Goal: Task Accomplishment & Management: Complete application form

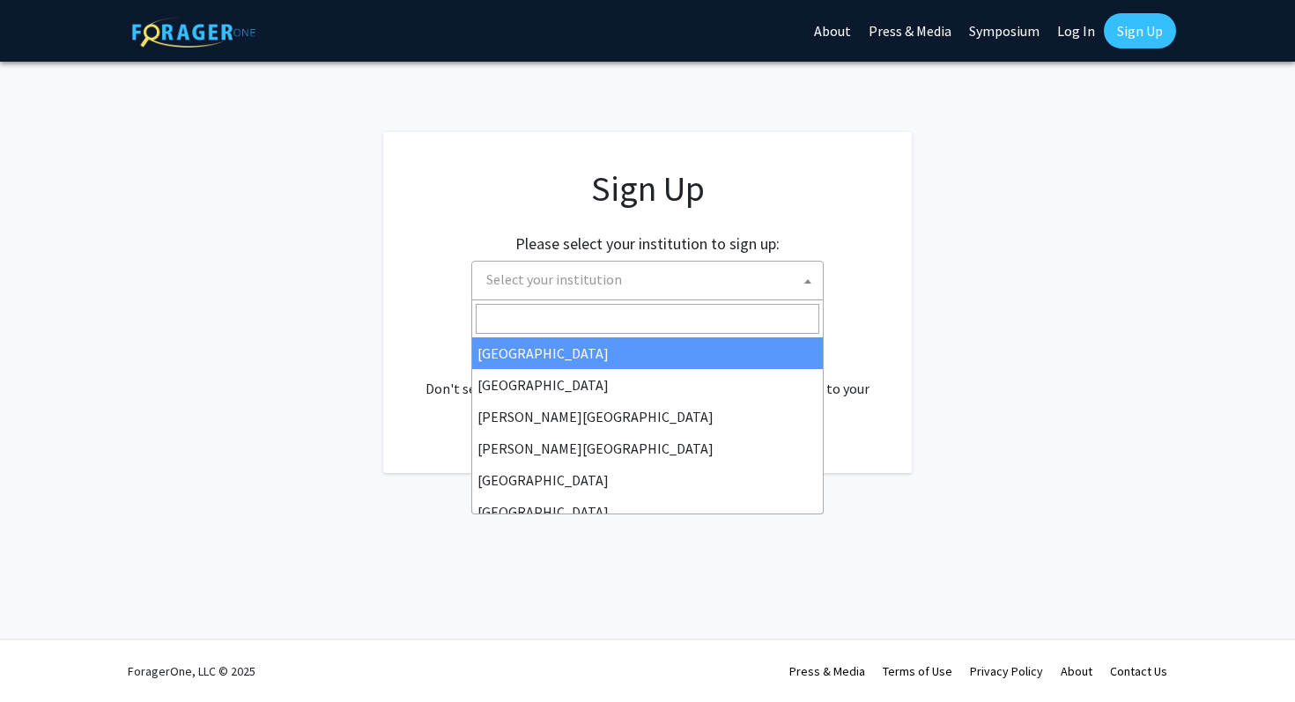
click at [752, 268] on span "Select your institution" at bounding box center [651, 280] width 344 height 36
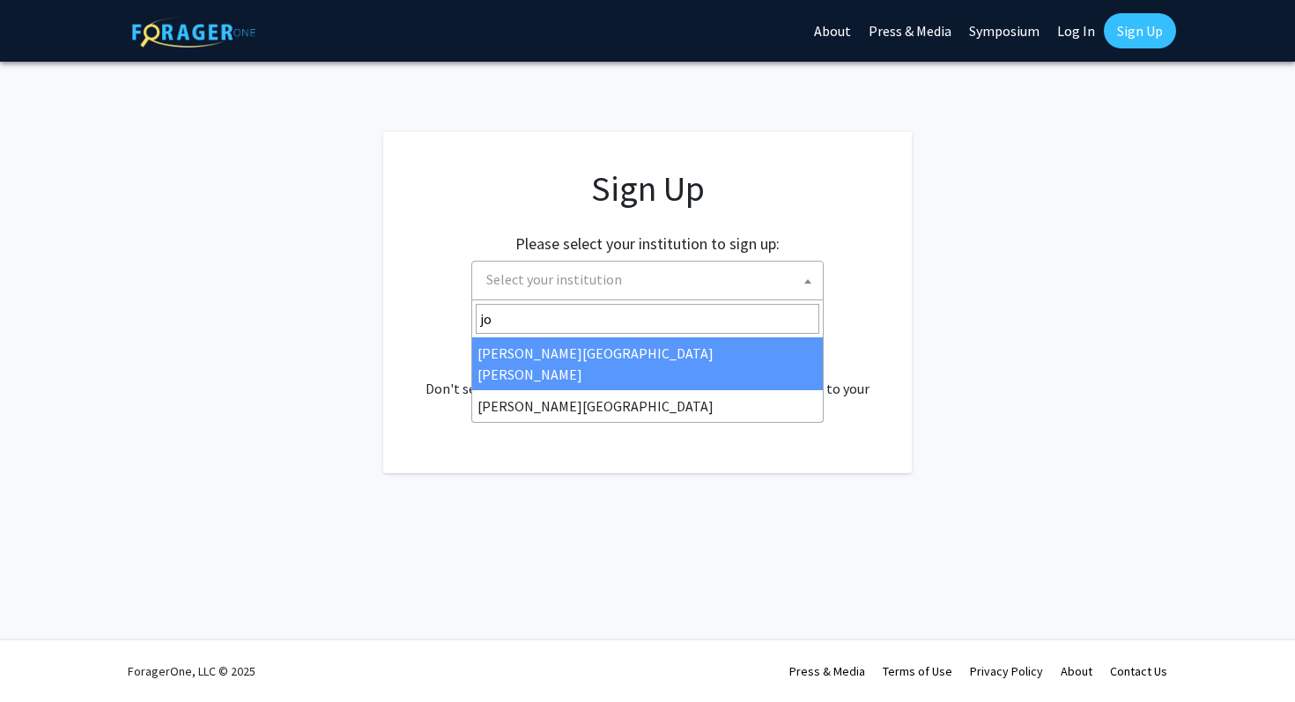
type input "joh"
select select "1"
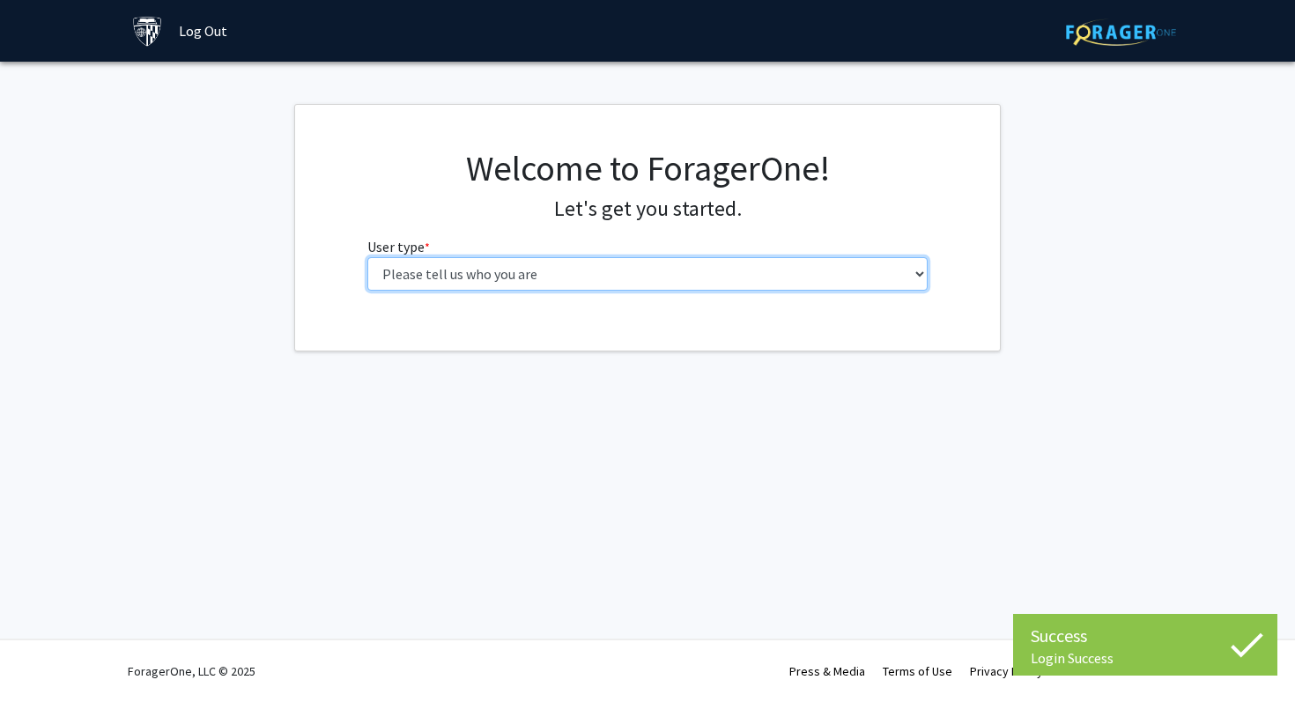
click at [706, 275] on select "Please tell us who you are Undergraduate Student Master's Student Doctoral Cand…" at bounding box center [647, 273] width 561 height 33
select select "2: masters"
click at [367, 257] on select "Please tell us who you are Undergraduate Student Master's Student Doctoral Cand…" at bounding box center [647, 273] width 561 height 33
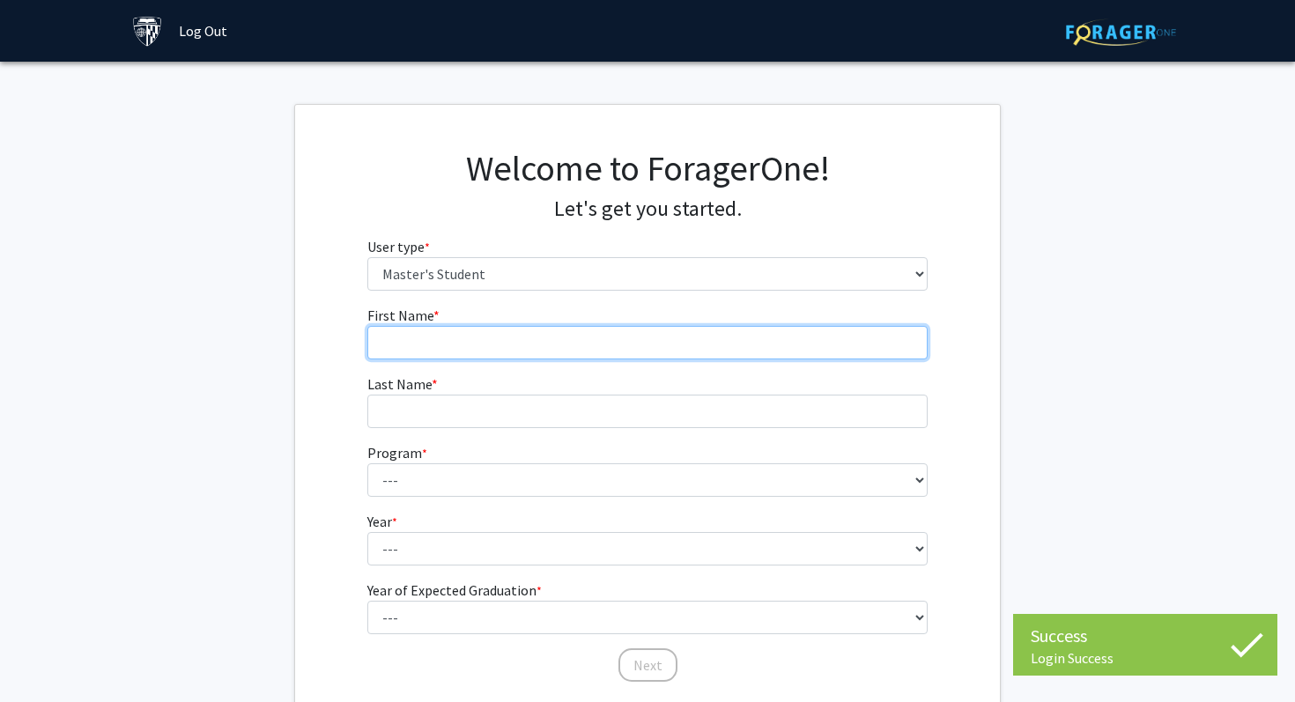
click at [617, 329] on input "First Name * required" at bounding box center [647, 342] width 561 height 33
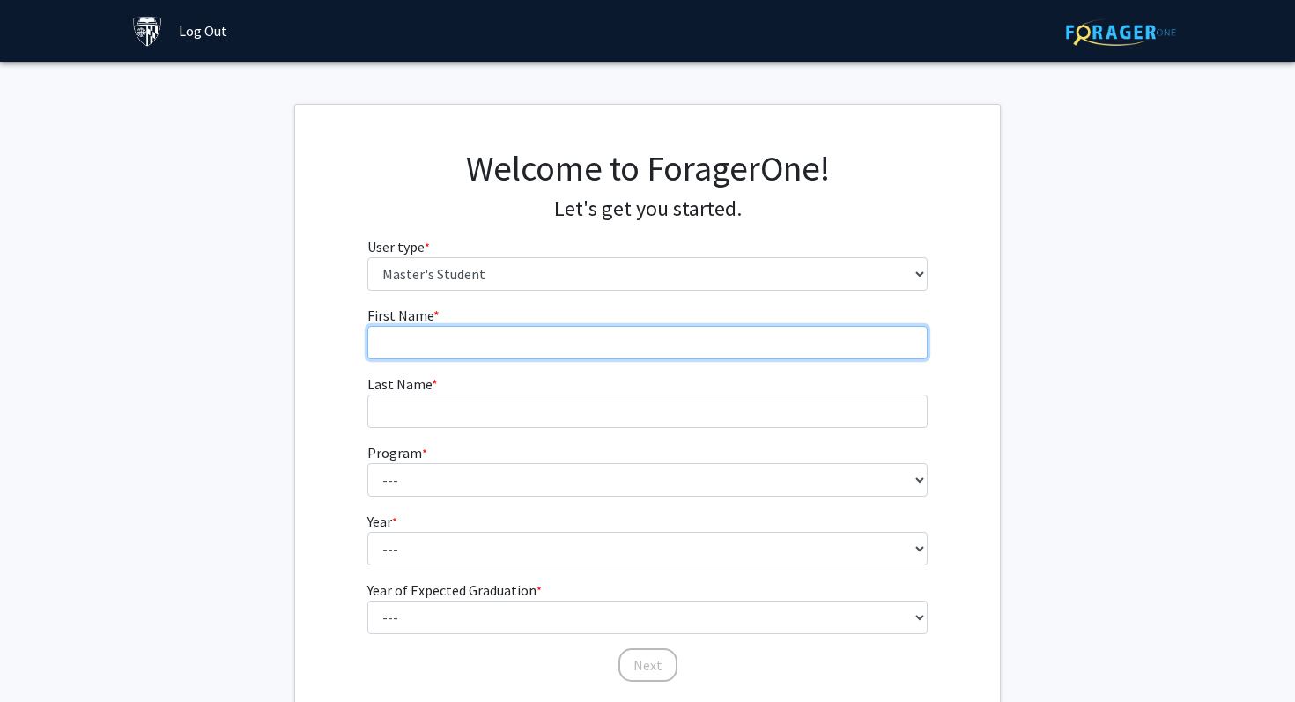
type input "Joy"
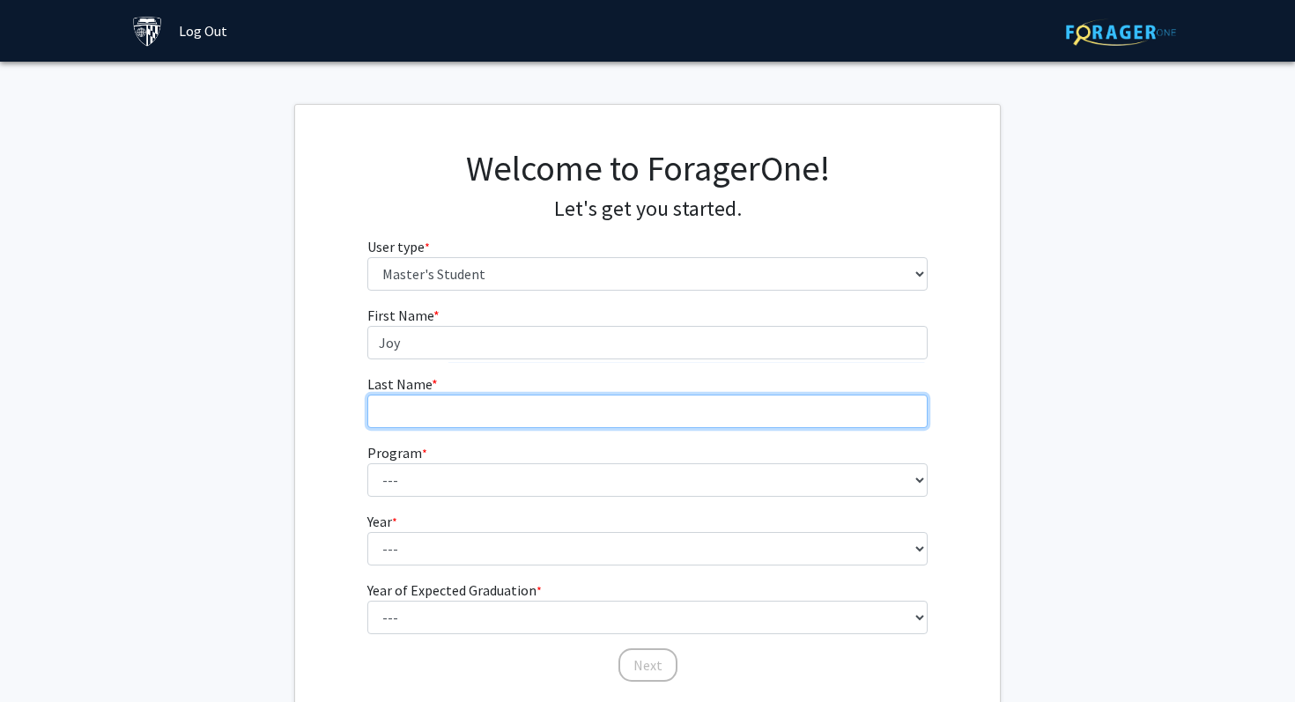
type input "Bhalla"
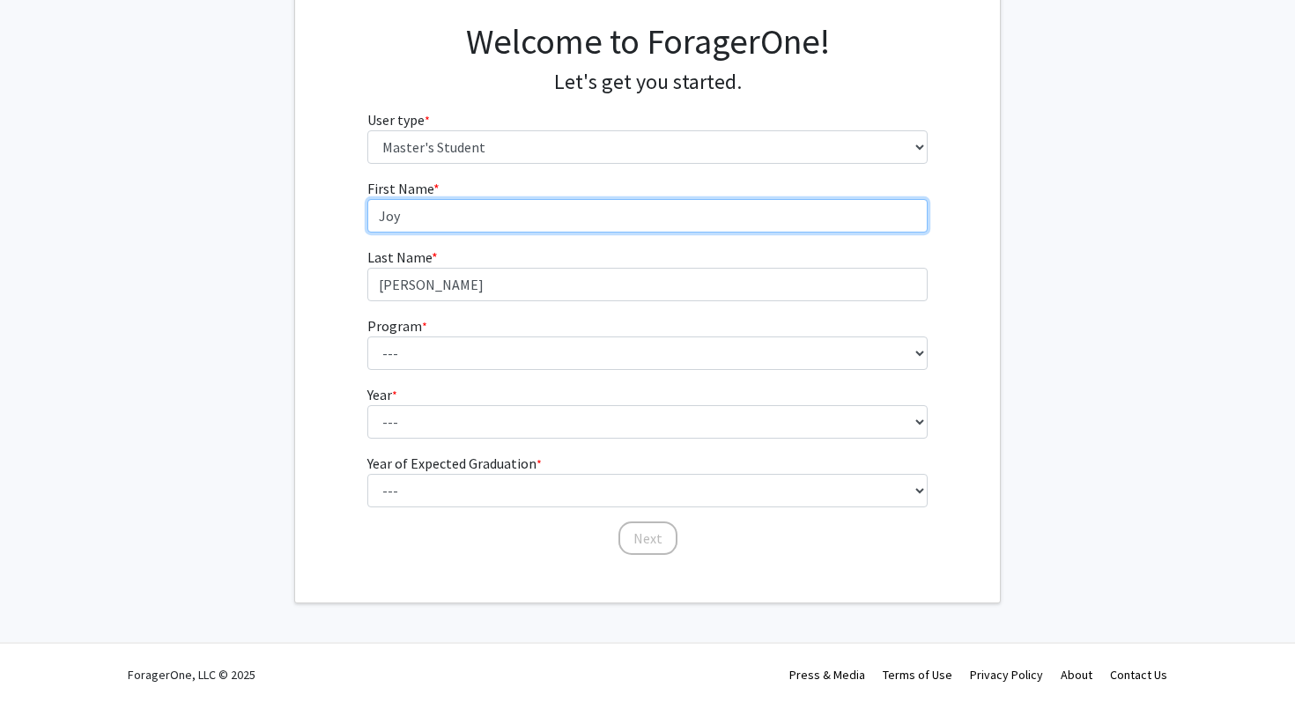
scroll to position [130, 0]
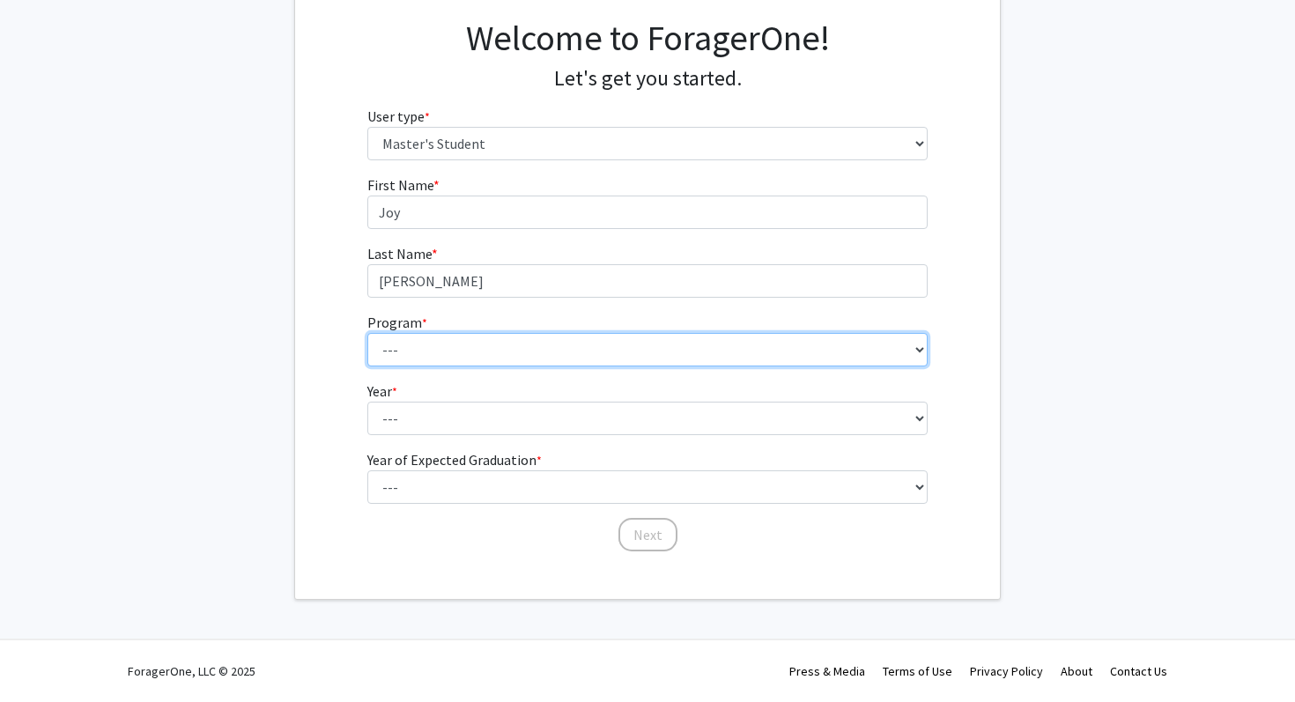
click at [487, 351] on select "--- Anatomy Education Applied and Computational Mathematics Applied Biomedical …" at bounding box center [647, 349] width 561 height 33
select select "39: 28"
click at [367, 333] on select "--- Anatomy Education Applied and Computational Mathematics Applied Biomedical …" at bounding box center [647, 349] width 561 height 33
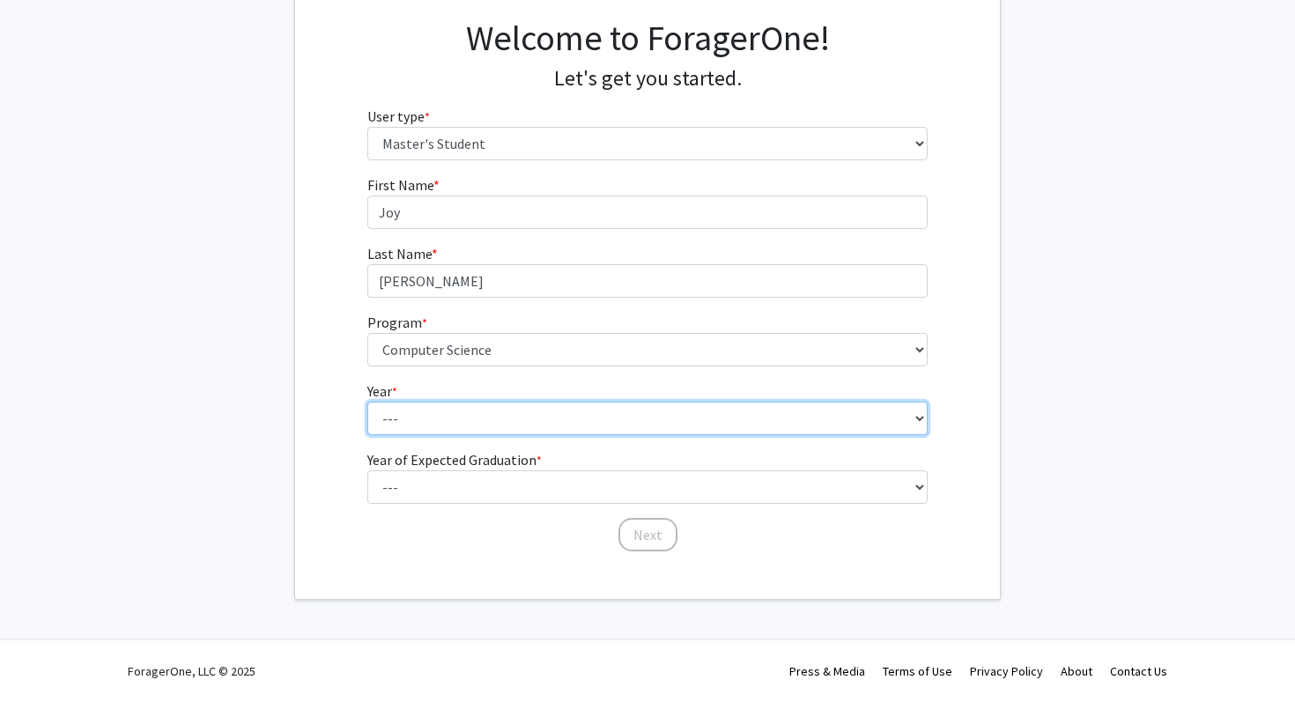
click at [519, 405] on select "--- First Year Second Year" at bounding box center [647, 418] width 561 height 33
select select "1: first_year"
click at [367, 402] on select "--- First Year Second Year" at bounding box center [647, 418] width 561 height 33
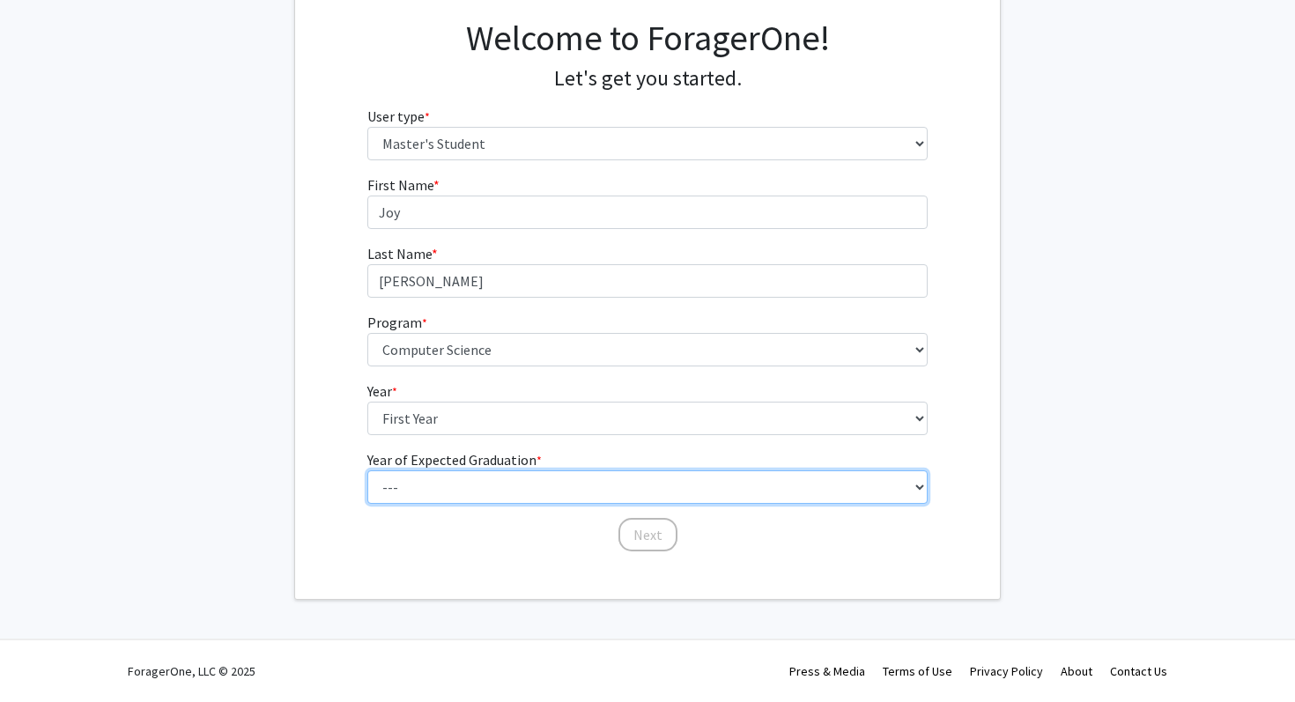
click at [501, 492] on select "--- 2025 2026 2027 2028 2029 2030 2031 2032 2033 2034" at bounding box center [647, 486] width 561 height 33
select select "3: 2027"
click at [367, 470] on select "--- 2025 2026 2027 2028 2029 2030 2031 2032 2033 2034" at bounding box center [647, 486] width 561 height 33
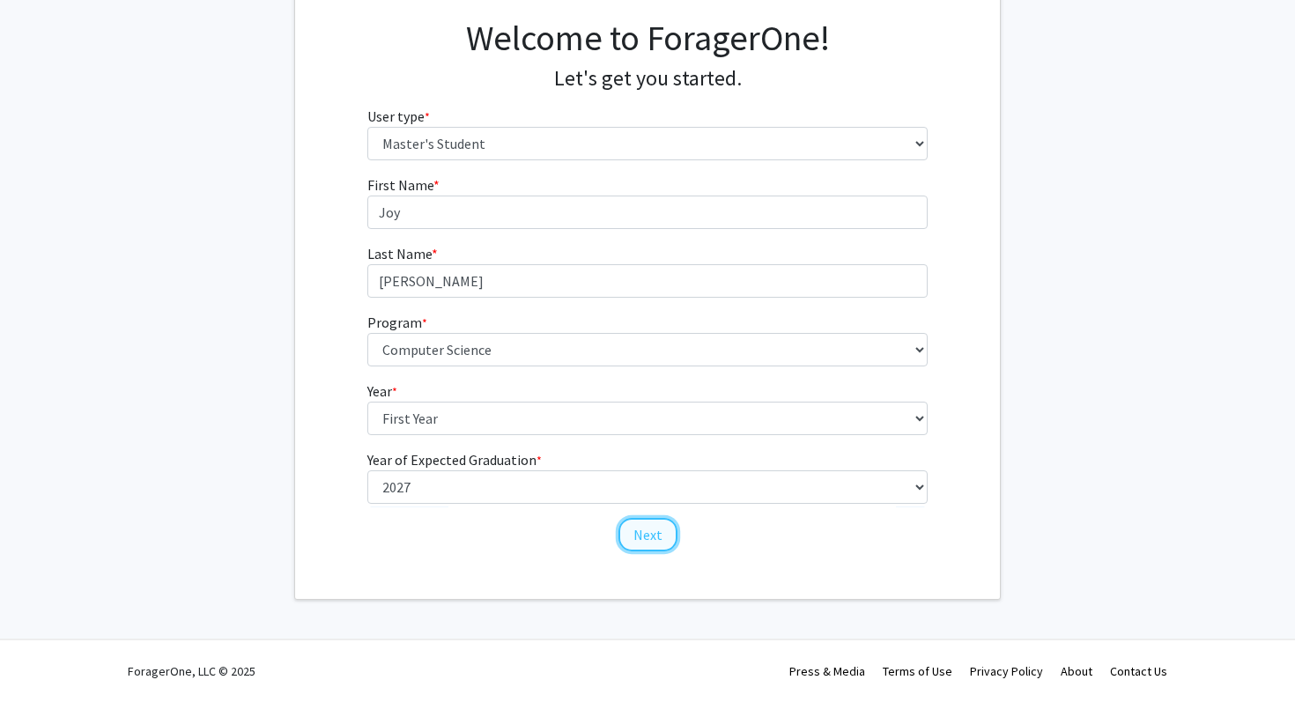
click at [652, 528] on button "Next" at bounding box center [647, 534] width 59 height 33
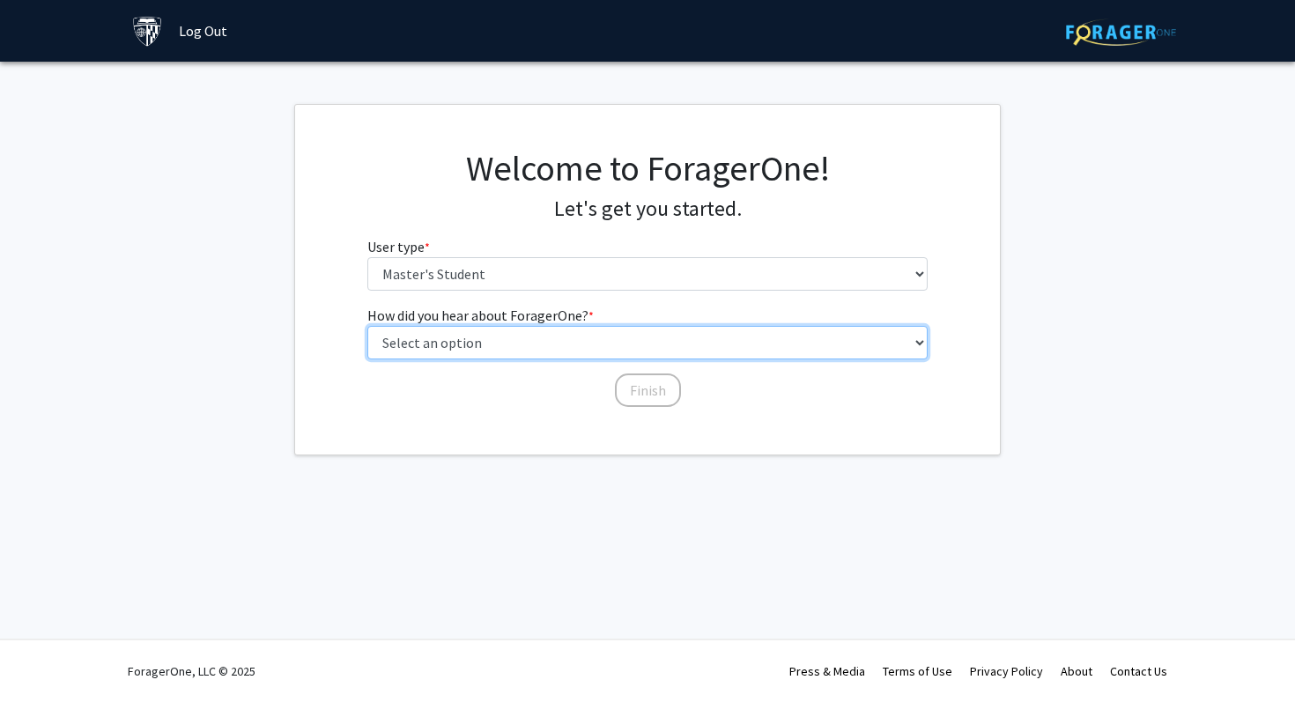
click at [625, 354] on select "Select an option Peer/student recommendation Faculty/staff recommendation Unive…" at bounding box center [647, 342] width 561 height 33
select select "3: university_website"
click at [367, 326] on select "Select an option Peer/student recommendation Faculty/staff recommendation Unive…" at bounding box center [647, 342] width 561 height 33
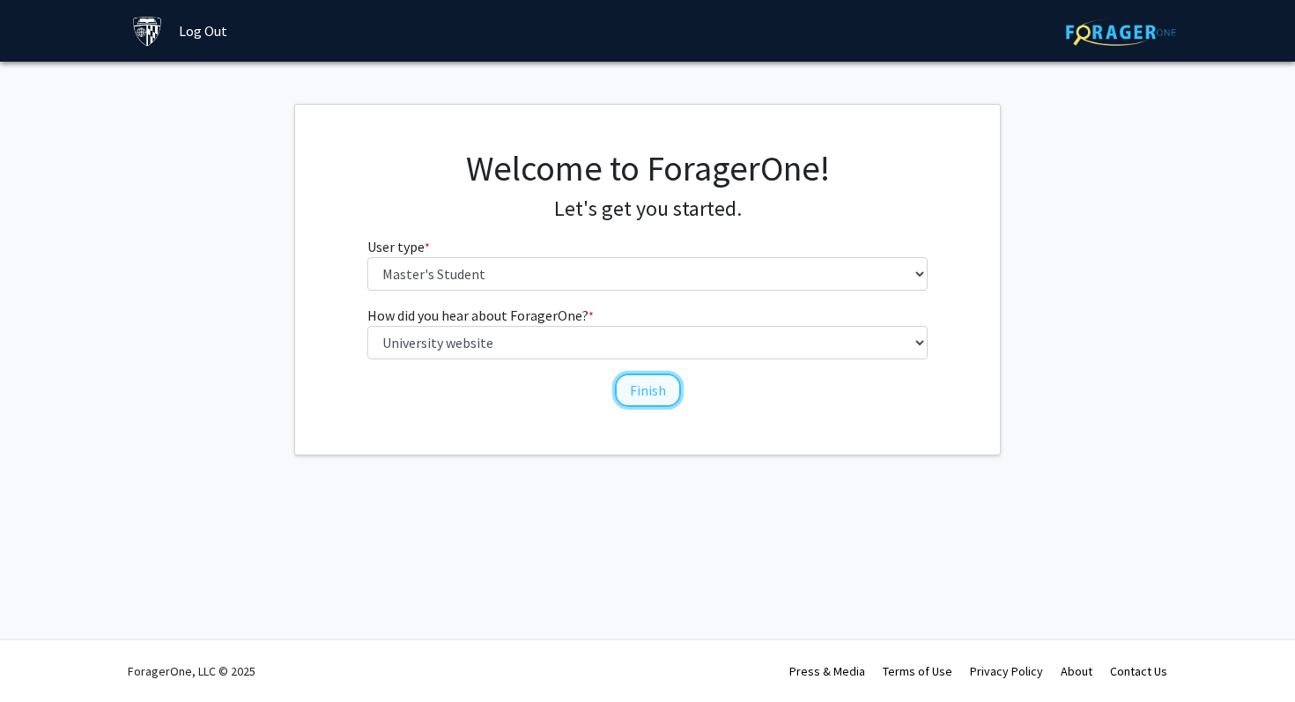
click at [642, 395] on button "Finish" at bounding box center [648, 389] width 66 height 33
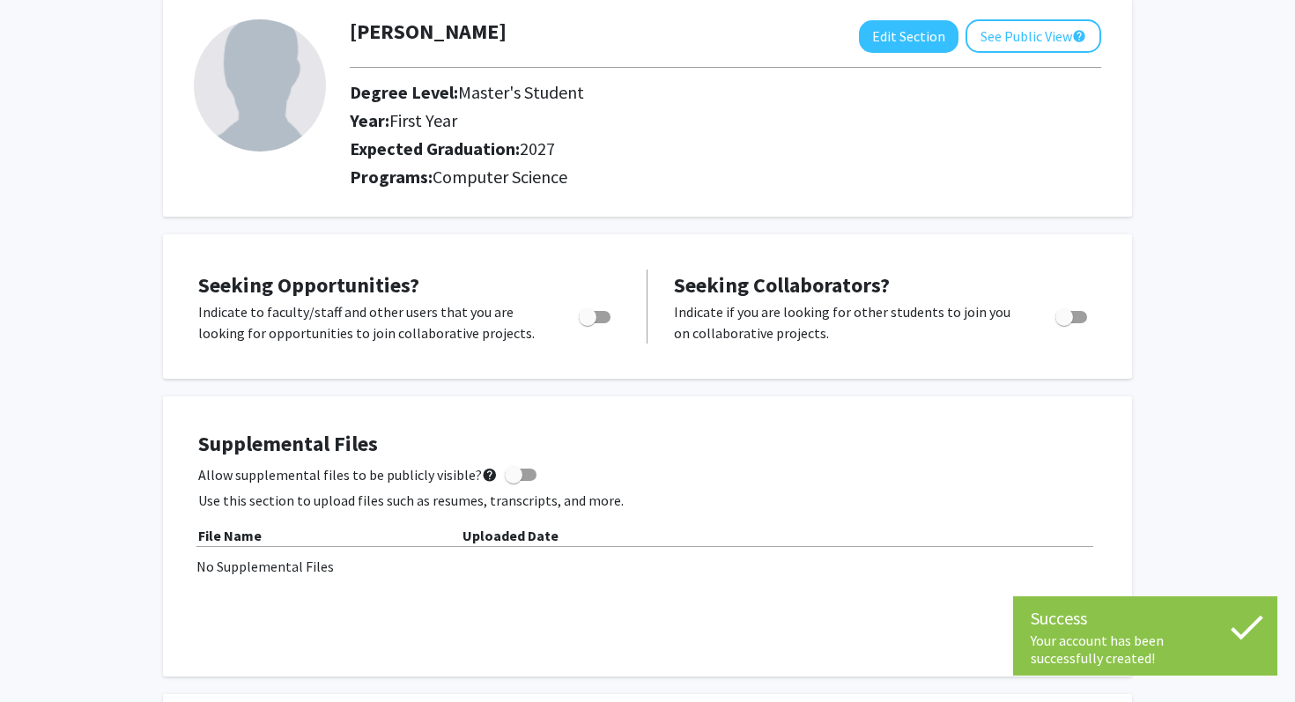
scroll to position [105, 0]
